Goal: Obtain resource: Download file/media

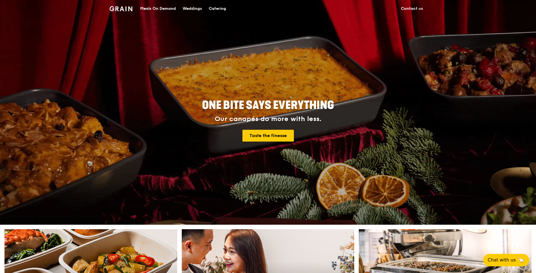
click at [213, 8] on div "Catering" at bounding box center [217, 8] width 17 height 17
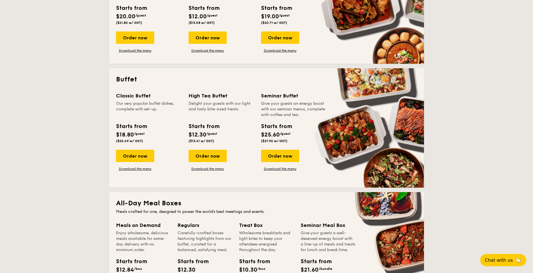
scroll to position [223, 0]
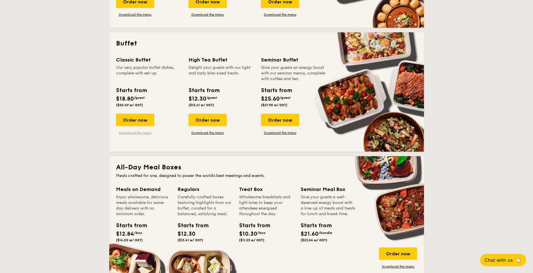
click at [139, 133] on link "Download the menu" at bounding box center [135, 133] width 38 height 4
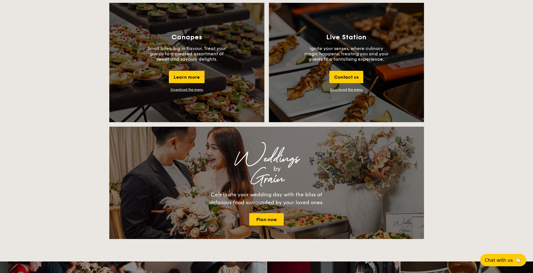
scroll to position [624, 0]
click at [344, 89] on link "Download the menu" at bounding box center [346, 90] width 33 height 4
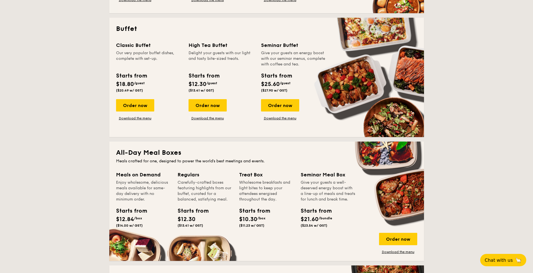
scroll to position [237, 0]
